Goal: Communication & Community: Answer question/provide support

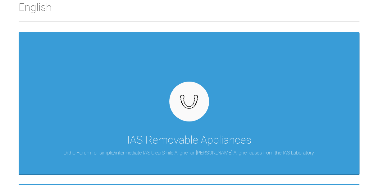
scroll to position [109, 0]
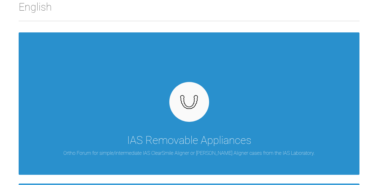
click at [180, 110] on img at bounding box center [189, 102] width 24 height 18
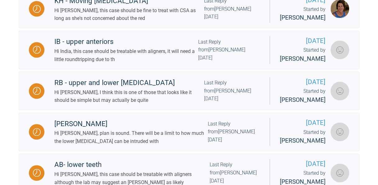
scroll to position [335, 0]
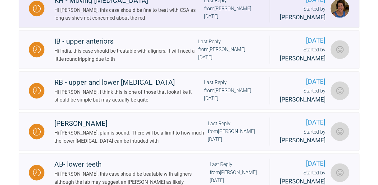
click at [103, 6] on div "KH - Moving [MEDICAL_DATA]" at bounding box center [129, 0] width 150 height 11
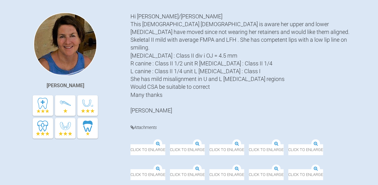
scroll to position [135, 0]
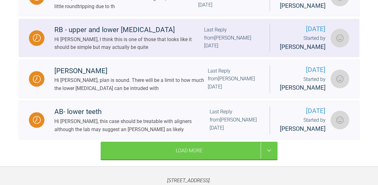
click at [127, 35] on div "RB - upper and lower [MEDICAL_DATA]" at bounding box center [129, 29] width 150 height 11
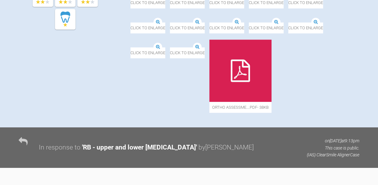
scroll to position [244, 0]
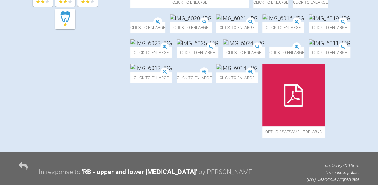
click at [131, 22] on img at bounding box center [131, 22] width 0 height 0
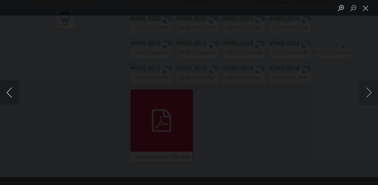
click at [9, 96] on button "Previous image" at bounding box center [9, 92] width 19 height 25
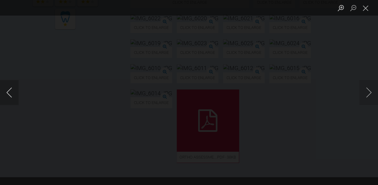
click at [9, 96] on button "Previous image" at bounding box center [9, 92] width 19 height 25
click at [365, 8] on button "Close lightbox" at bounding box center [366, 7] width 12 height 11
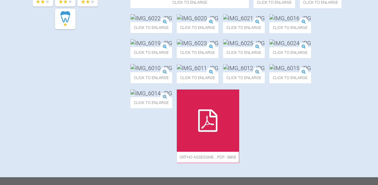
click at [219, 22] on img at bounding box center [198, 18] width 42 height 8
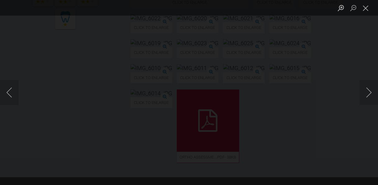
click at [291, 51] on div "Lightbox" at bounding box center [189, 92] width 378 height 185
click at [367, 9] on button "Close lightbox" at bounding box center [366, 7] width 12 height 11
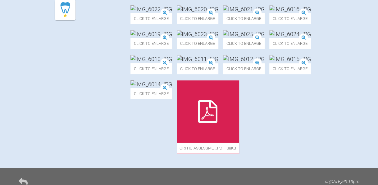
scroll to position [252, 0]
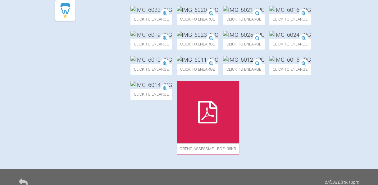
click at [297, 39] on img at bounding box center [291, 35] width 42 height 8
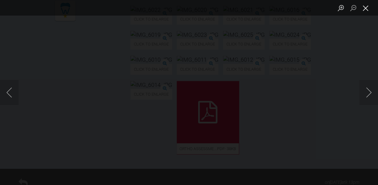
click at [364, 9] on button "Close lightbox" at bounding box center [366, 7] width 12 height 11
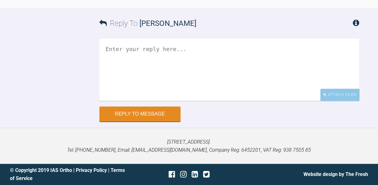
scroll to position [817, 0]
click at [131, 50] on textarea at bounding box center [229, 70] width 260 height 62
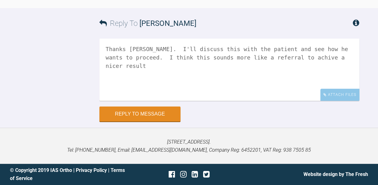
click at [284, 58] on textarea "Thanks [PERSON_NAME]. I'll discuss this with the patient and see how he wants t…" at bounding box center [229, 70] width 260 height 62
click at [340, 57] on textarea "Thanks [PERSON_NAME]. I'll discuss this with the patient and see how he wants t…" at bounding box center [229, 70] width 260 height 62
type textarea "Thanks [PERSON_NAME]. I'll discuss this with the patient and see how he wants t…"
click at [162, 118] on button "Reply to Message" at bounding box center [139, 114] width 81 height 15
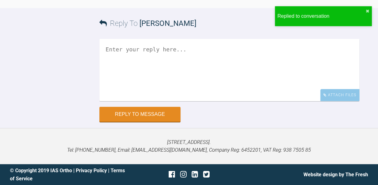
scroll to position [922, 0]
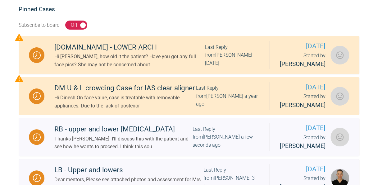
scroll to position [125, 0]
